Goal: Use online tool/utility: Use online tool/utility

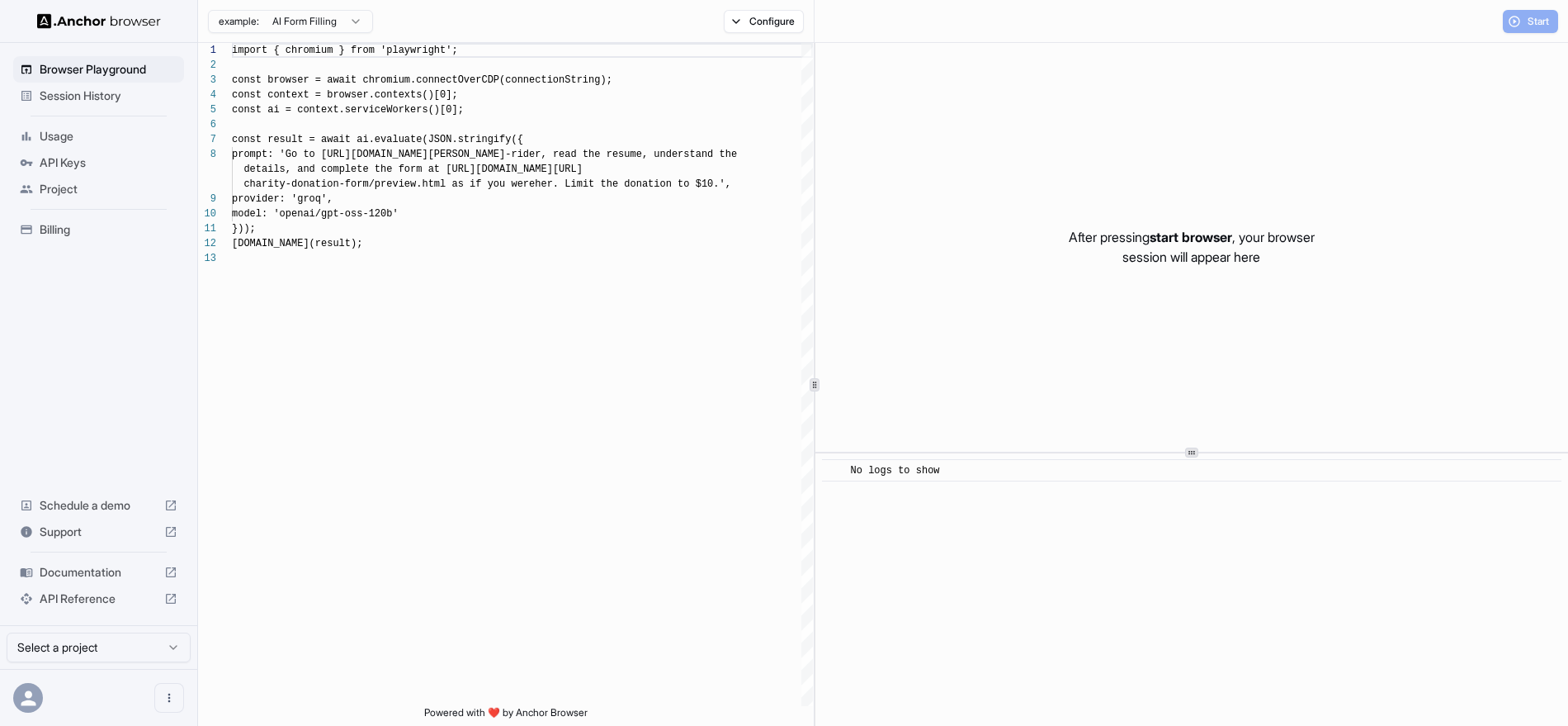
scroll to position [119, 0]
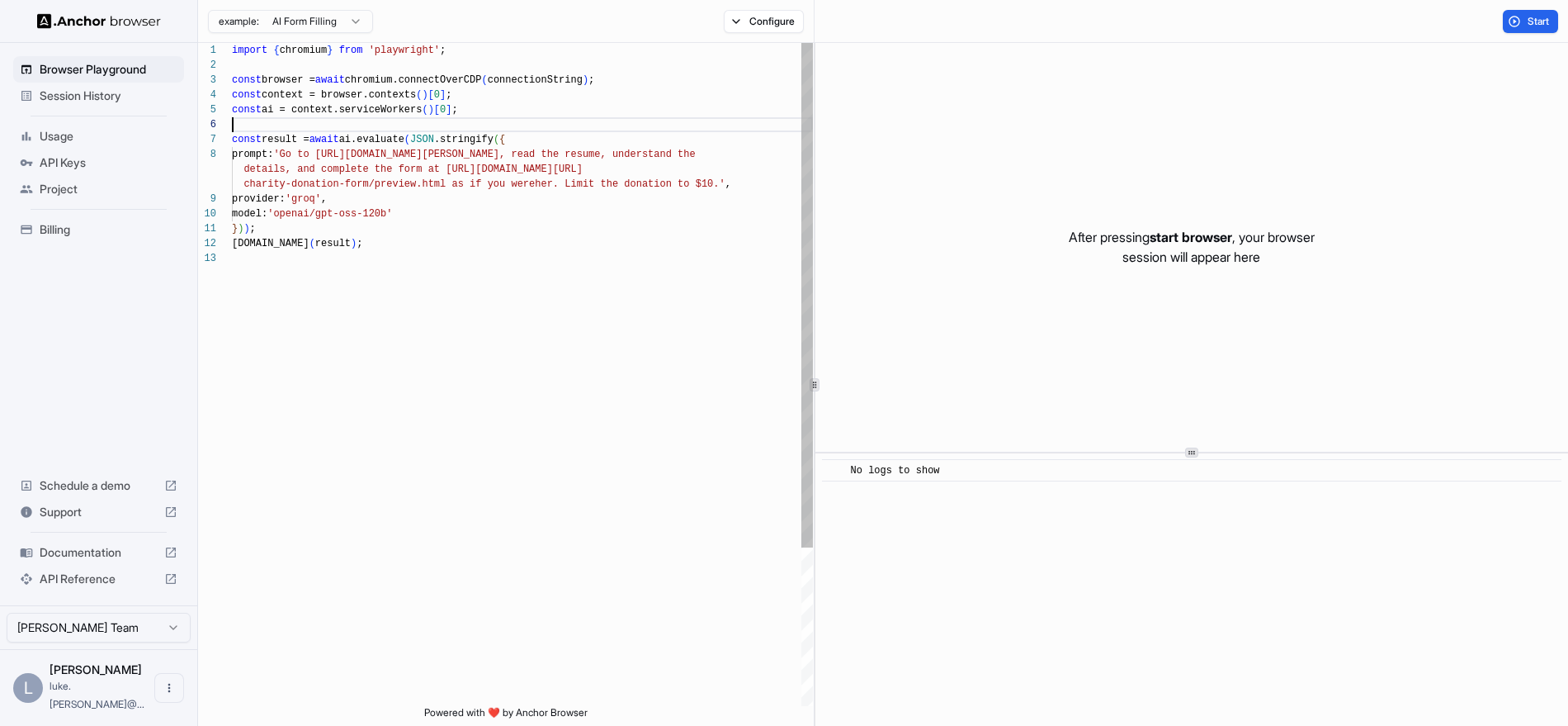
scroll to position [75, 0]
click at [522, 122] on div "import { chromium } from 'playwright' ; const browser = await chromium.connectO…" at bounding box center [522, 479] width 581 height 871
click at [1525, 13] on button "Start" at bounding box center [1529, 22] width 55 height 23
click at [1525, 13] on div "Start" at bounding box center [1529, 22] width 55 height 23
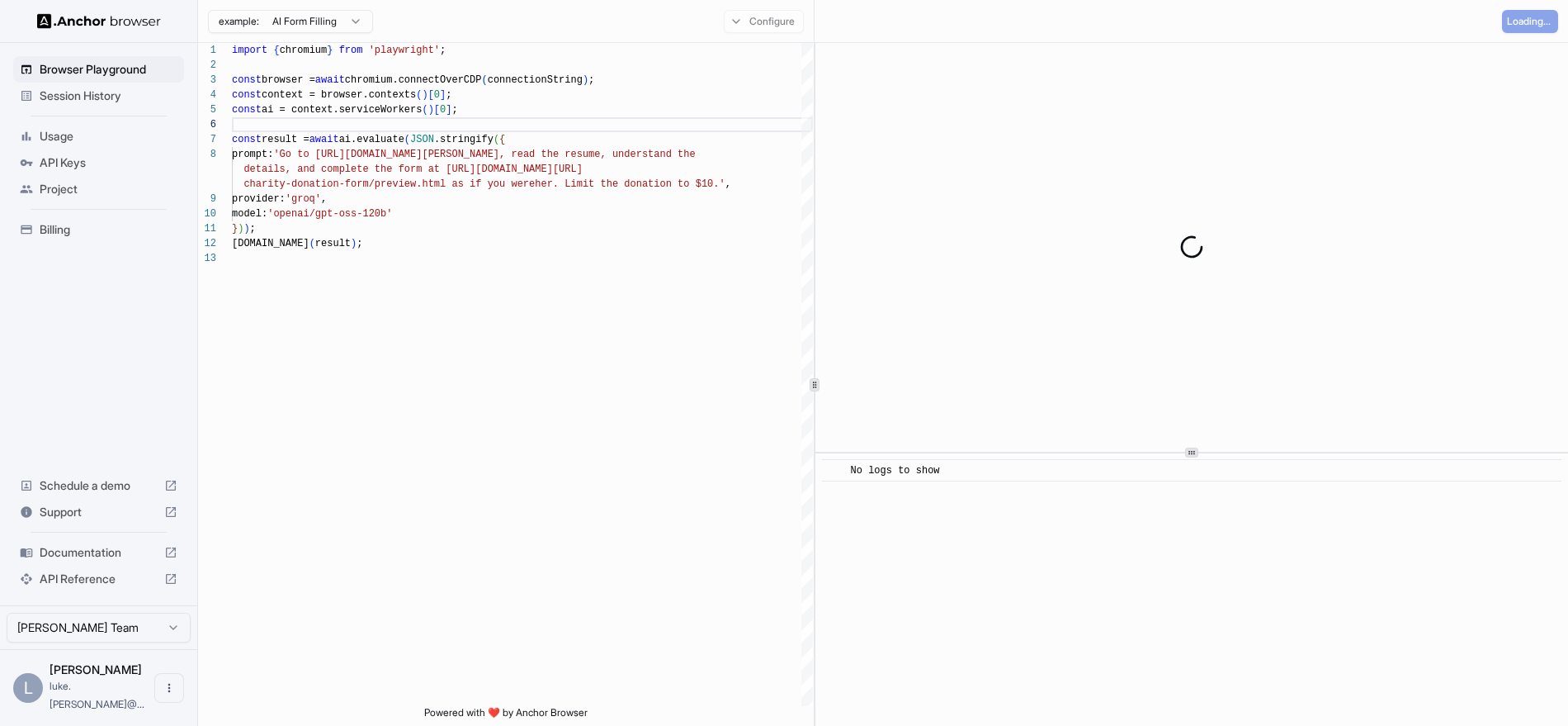
click at [1525, 13] on div "Loading..." at bounding box center [1530, 22] width 56 height 23
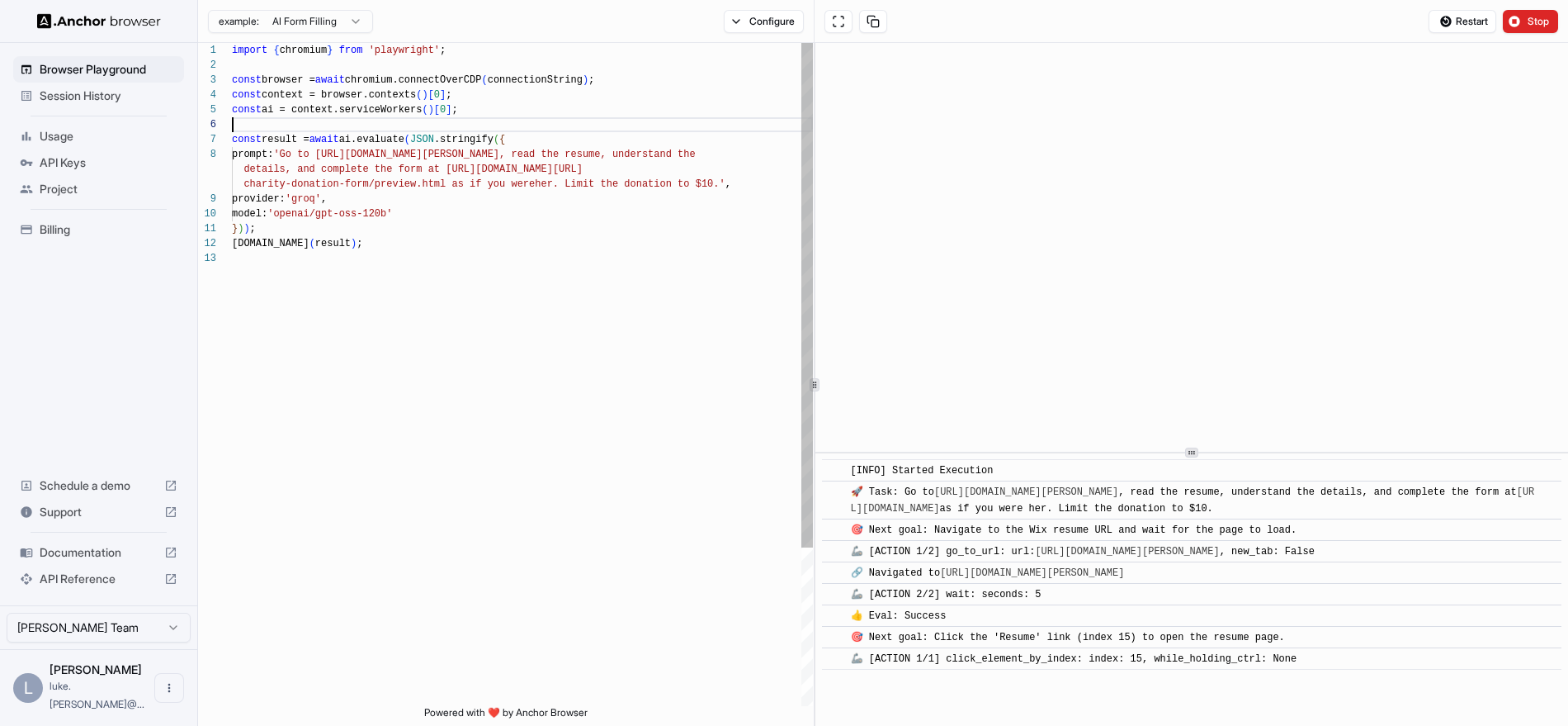
click at [618, 124] on div "import { chromium } from 'playwright' ; const browser = await chromium.connectO…" at bounding box center [522, 479] width 581 height 871
click at [593, 154] on div "import { chromium } from 'playwright' ; const browser = await chromium.connectO…" at bounding box center [522, 479] width 581 height 871
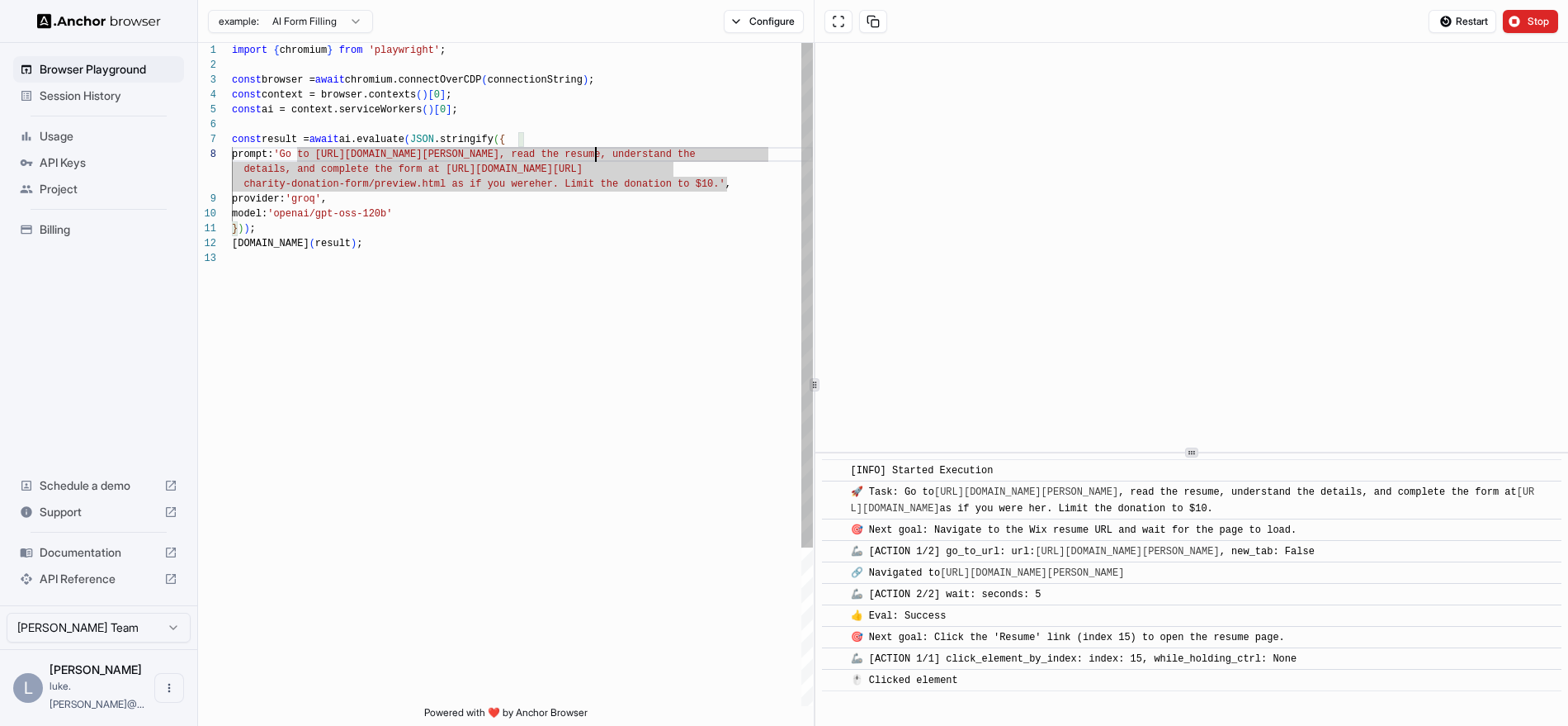
type textarea "**********"
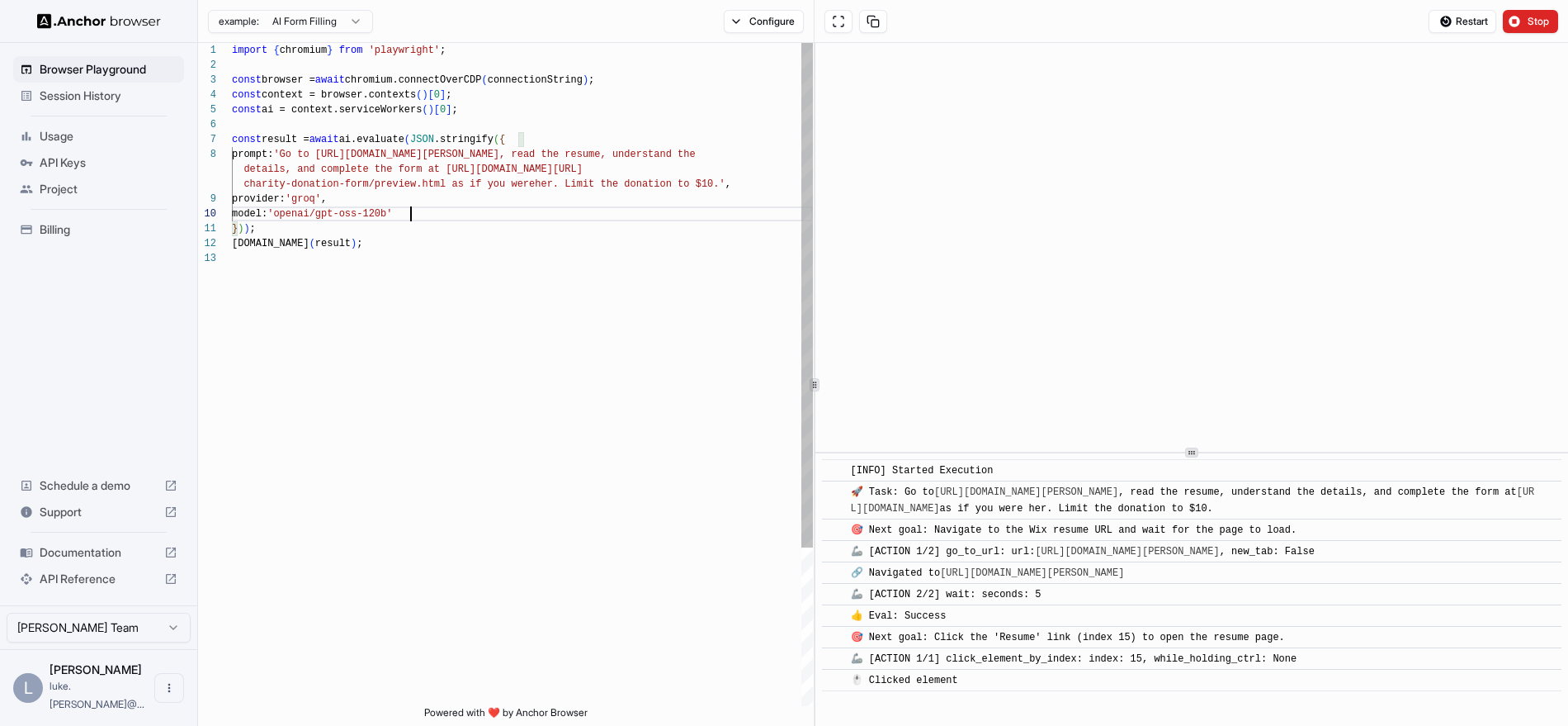
click at [628, 218] on div "import { chromium } from 'playwright' ; const browser = await chromium.connectO…" at bounding box center [522, 479] width 581 height 871
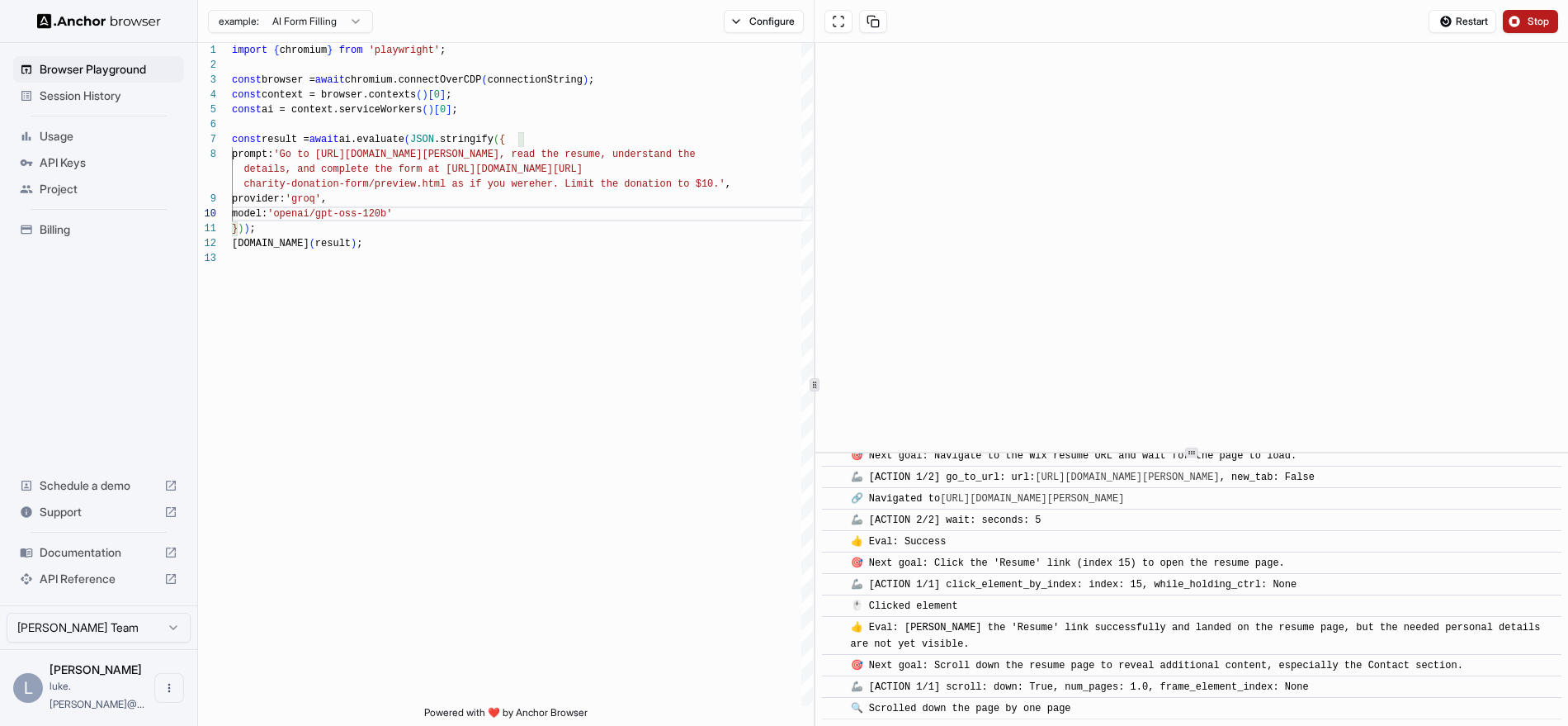
click at [1528, 26] on span "Stop" at bounding box center [1539, 22] width 23 height 13
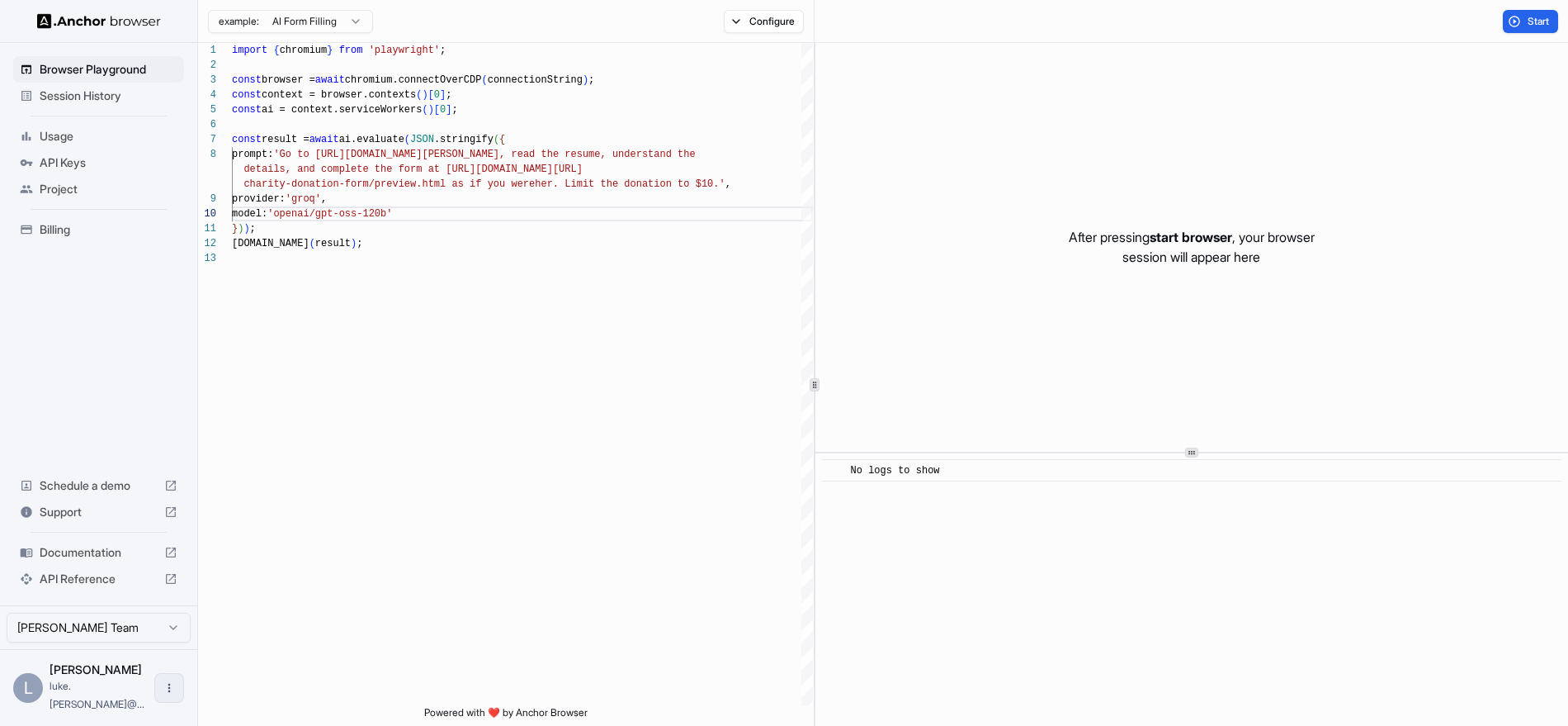
click at [163, 684] on button "Open menu" at bounding box center [169, 687] width 30 height 30
click at [157, 699] on icon at bounding box center [164, 697] width 16 height 16
